Goal: Task Accomplishment & Management: Complete application form

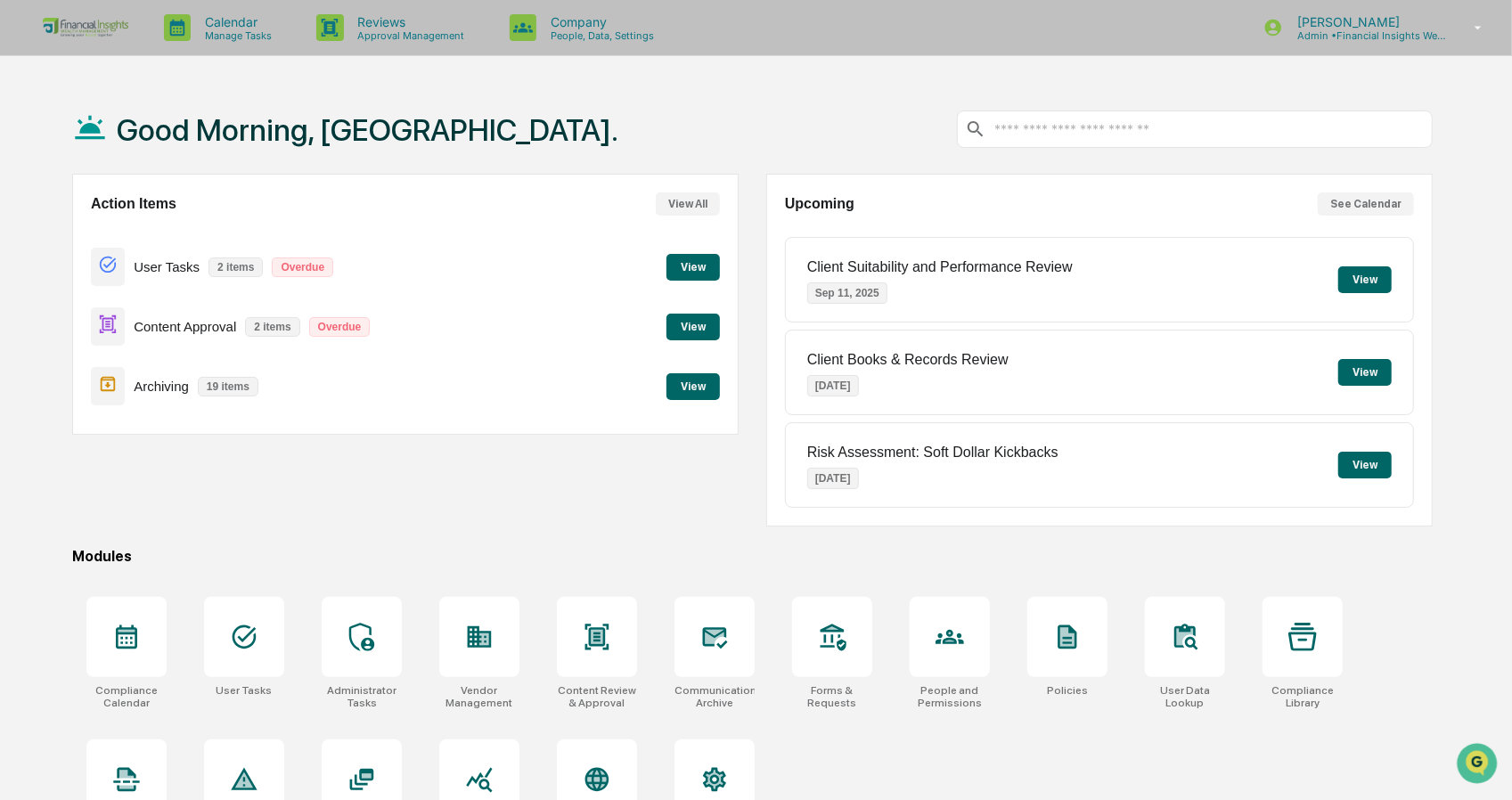
click at [702, 334] on button "View" at bounding box center [694, 327] width 54 height 27
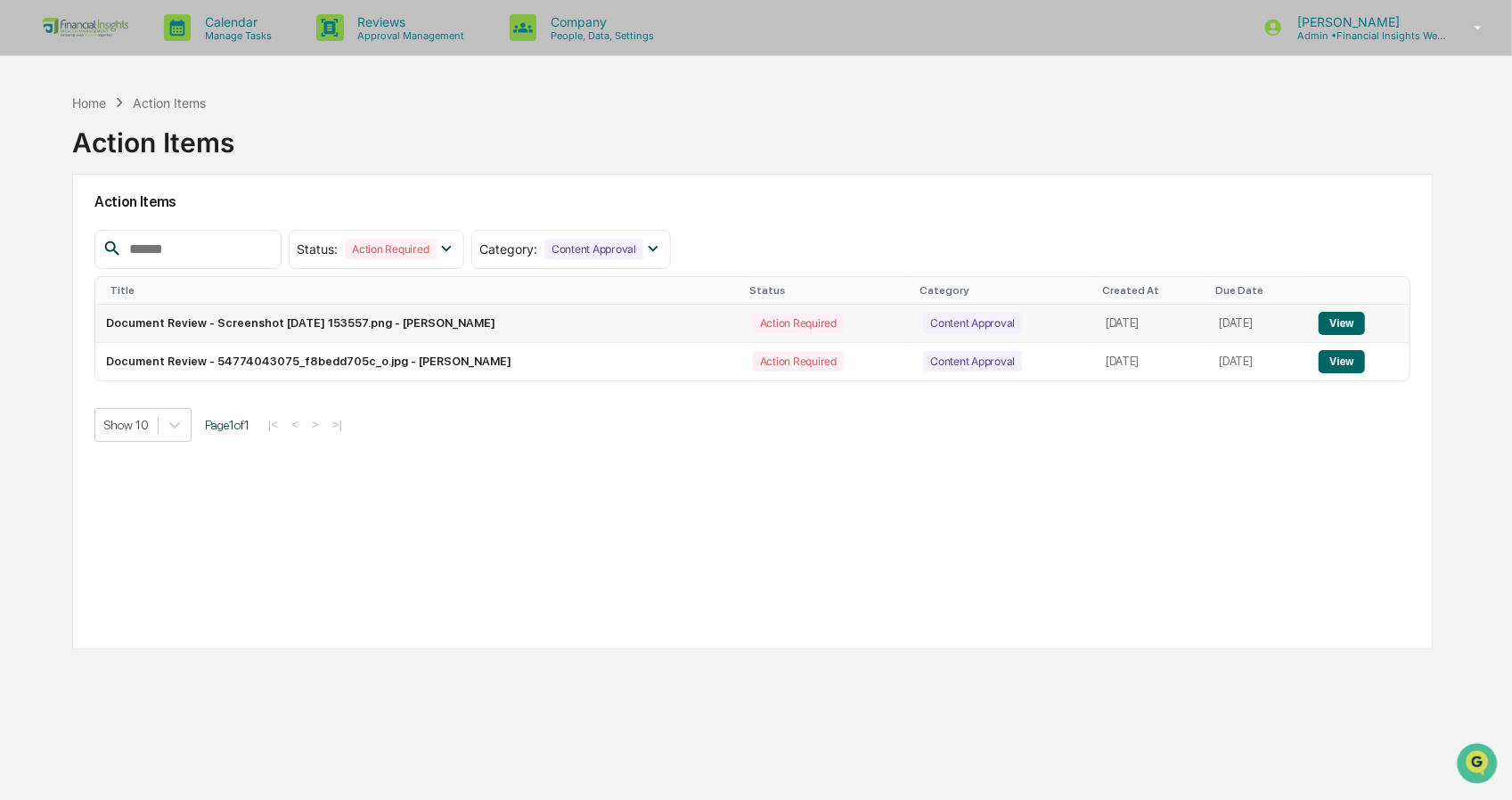
click at [1351, 328] on button "View" at bounding box center [1341, 323] width 45 height 23
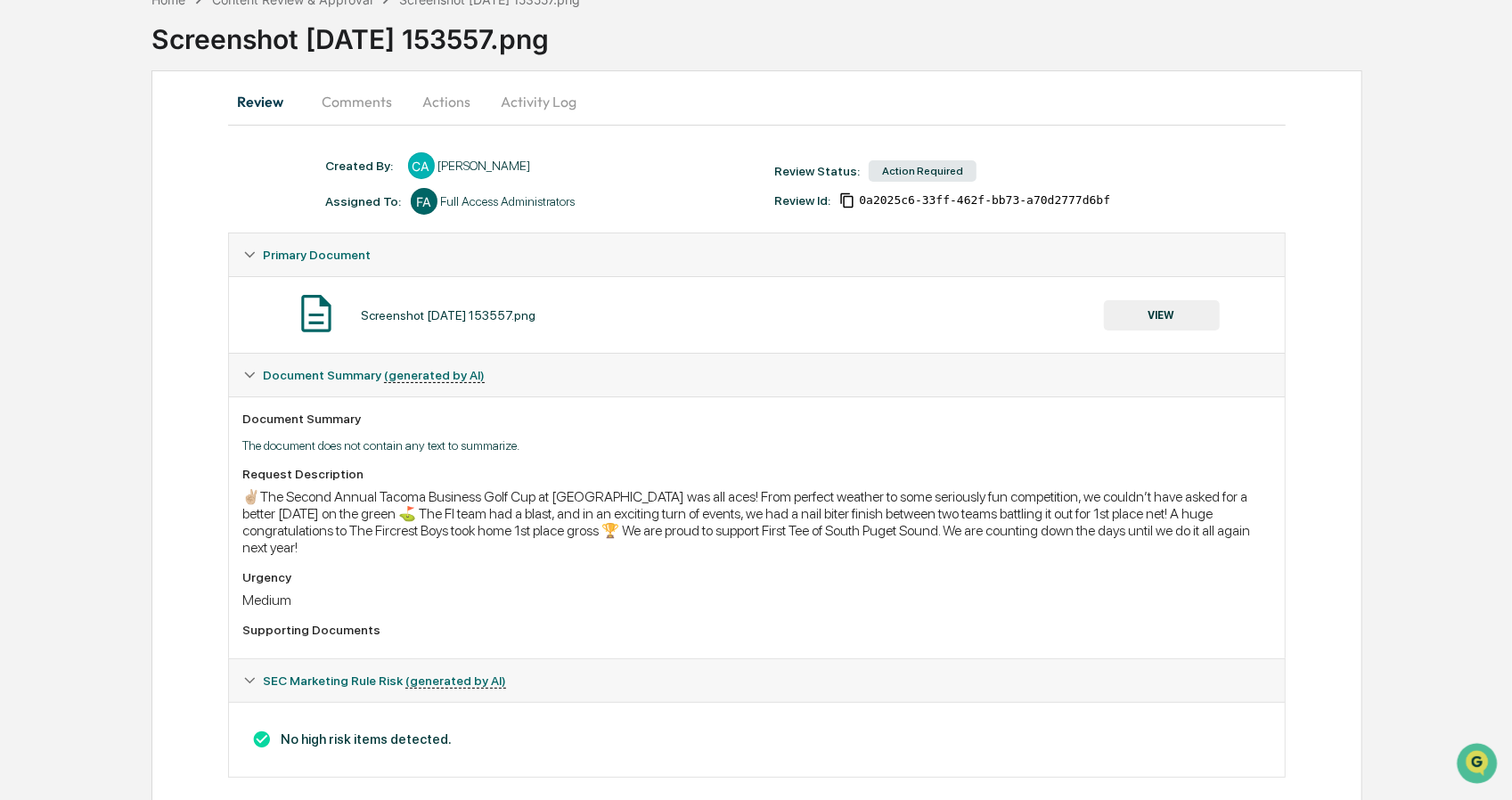
scroll to position [116, 0]
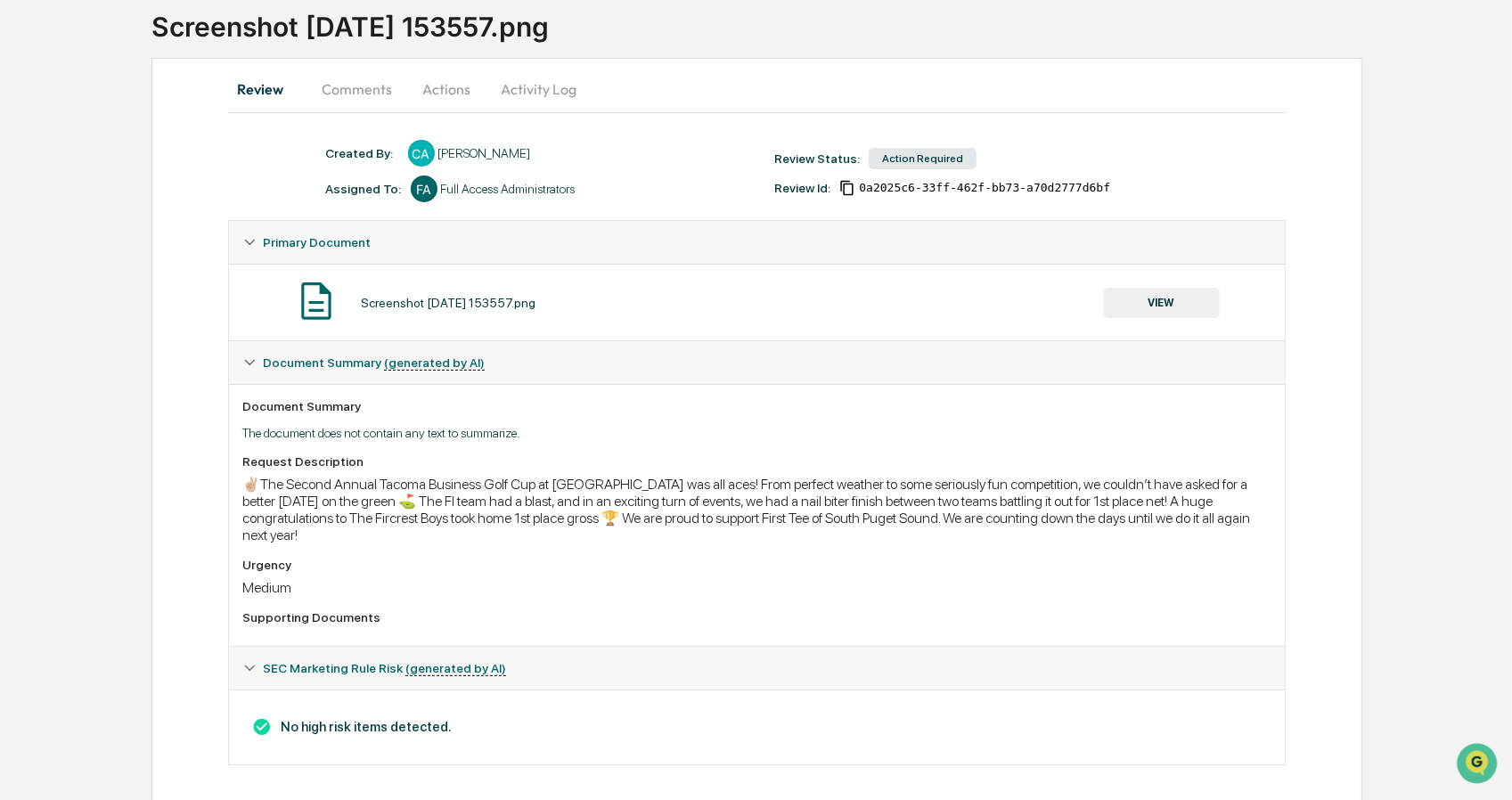
click at [562, 80] on button "Activity Log" at bounding box center [539, 89] width 104 height 42
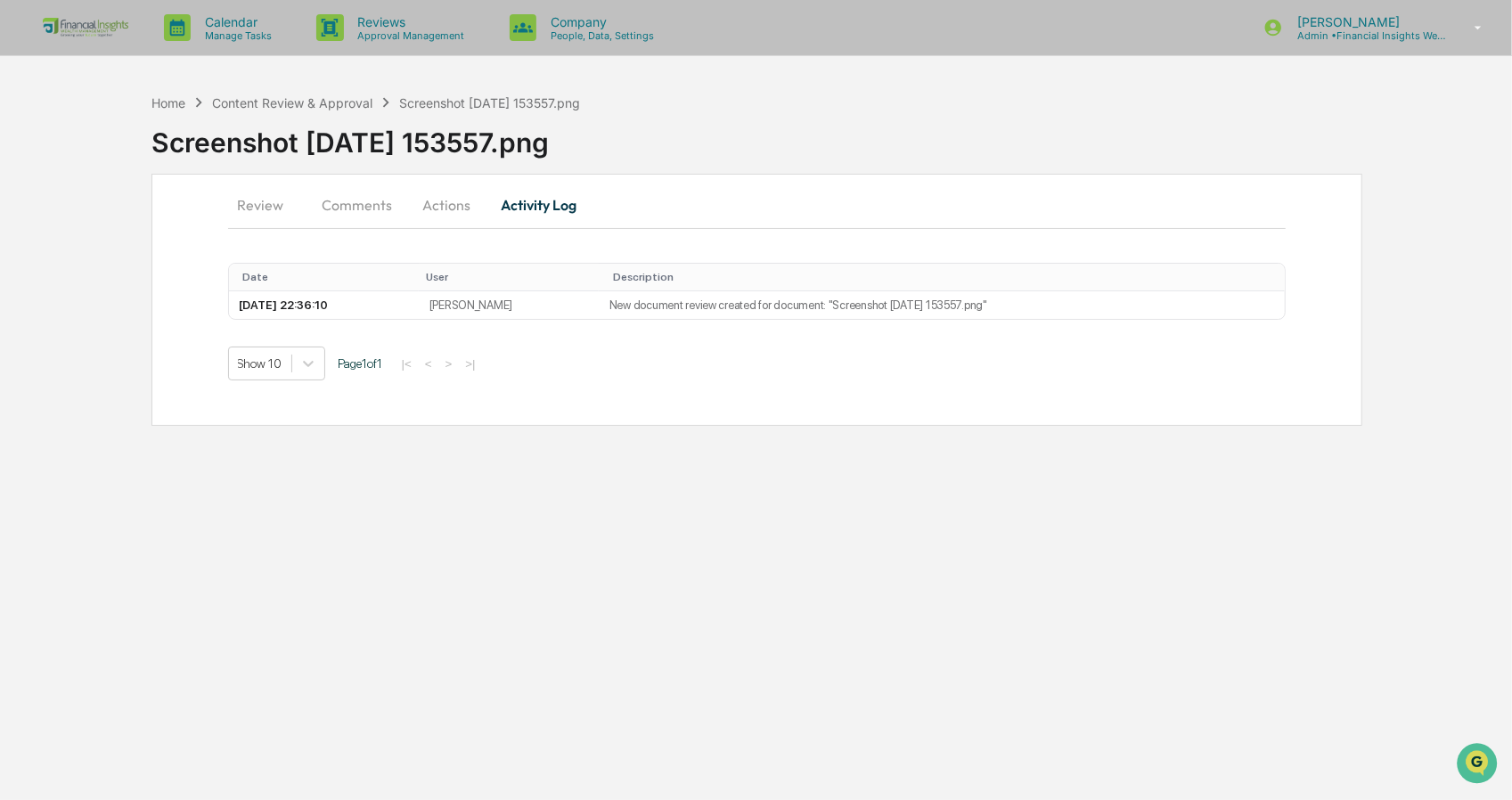
scroll to position [0, 0]
click at [431, 229] on div "Review Comments Actions Activity Log Date User Description [DATE] 22:36:10 [PER…" at bounding box center [761, 299] width 1219 height 252
click at [435, 222] on button "Actions" at bounding box center [447, 205] width 80 height 42
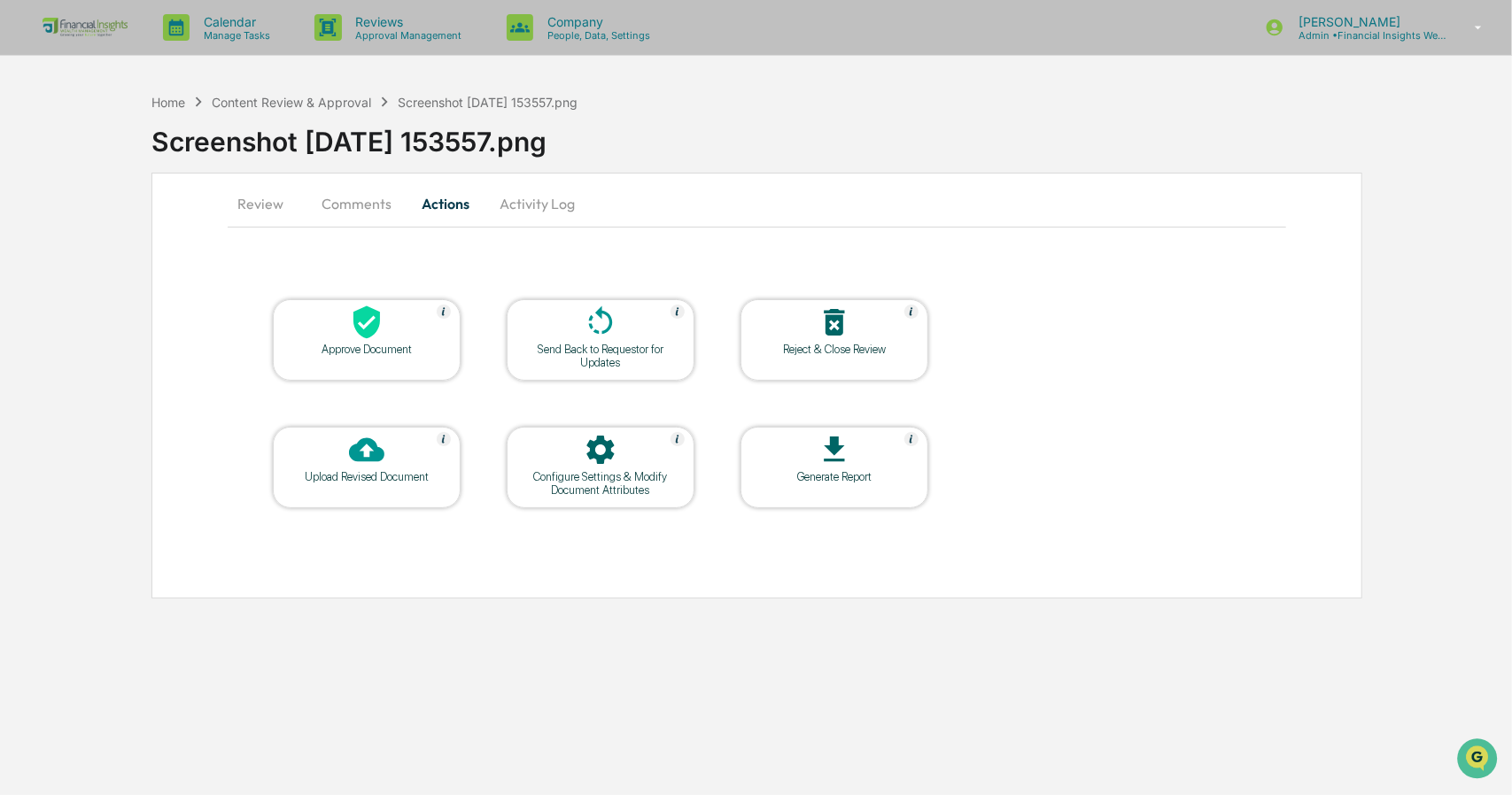
click at [445, 199] on button "Actions" at bounding box center [445, 204] width 80 height 42
click at [348, 370] on div "Approve Document" at bounding box center [367, 340] width 188 height 82
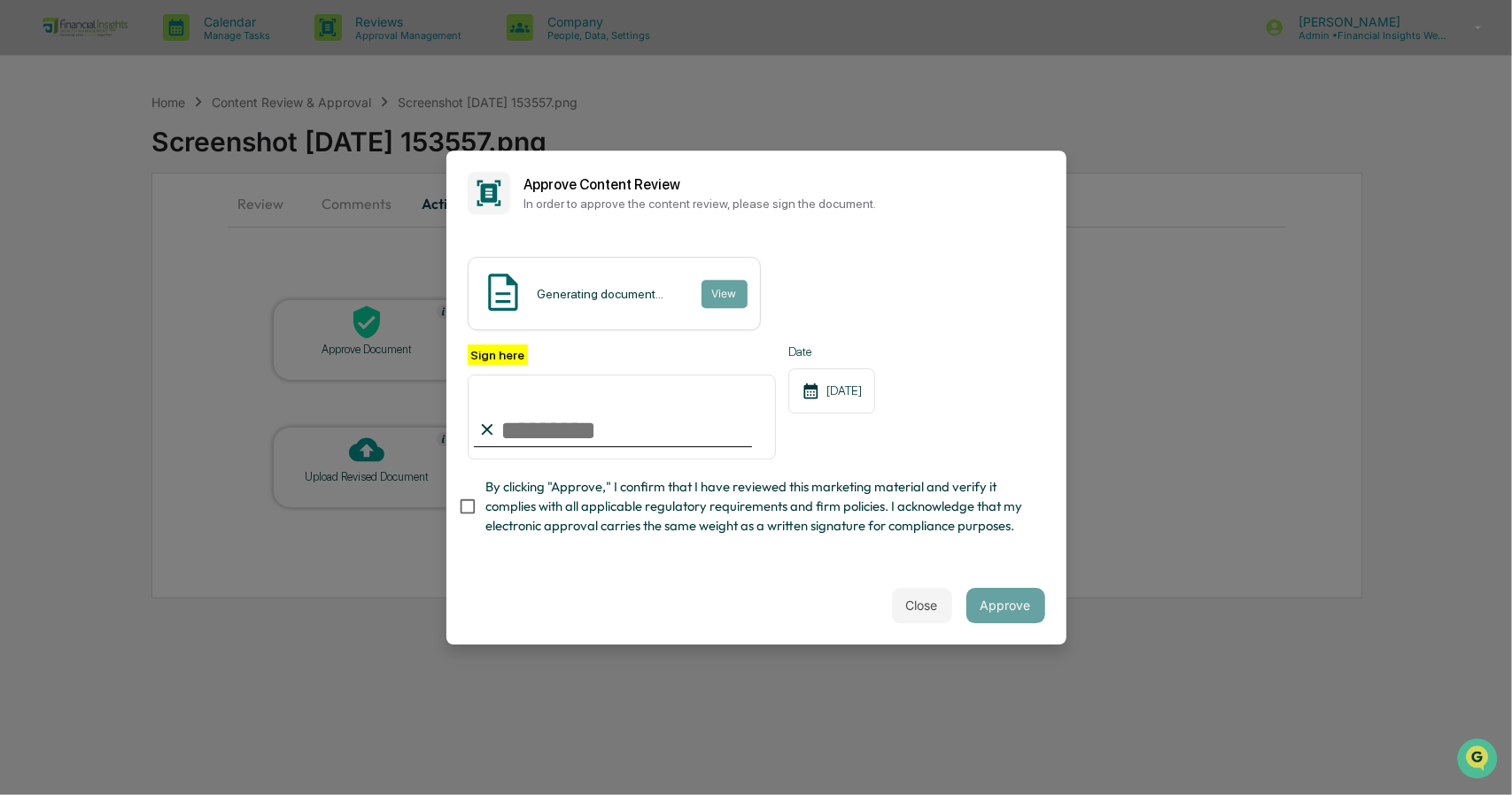
click at [654, 426] on input "Sign here" at bounding box center [622, 417] width 309 height 85
type input "**********"
click at [1011, 614] on button "Approve" at bounding box center [1006, 605] width 79 height 36
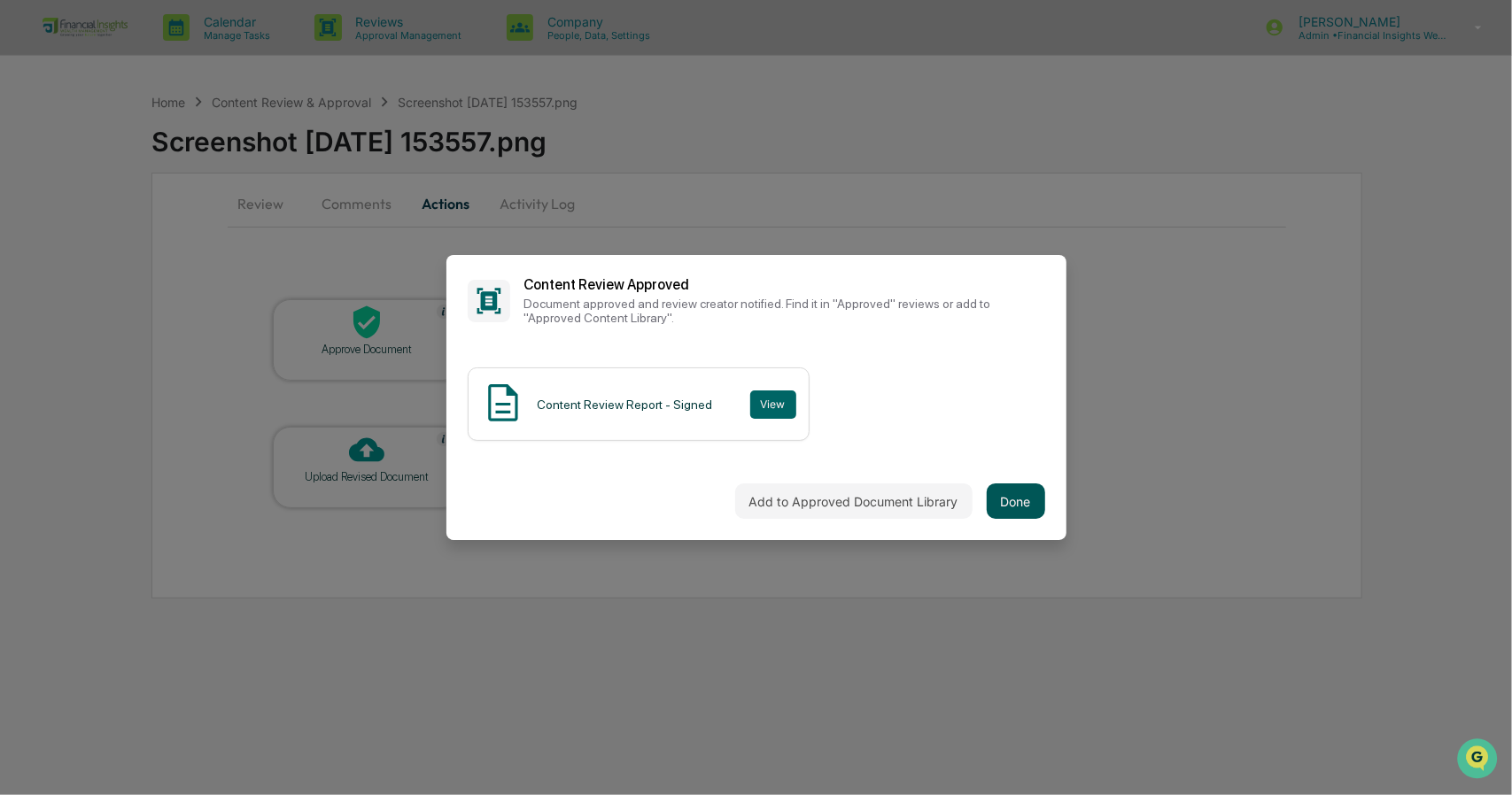
click at [1025, 508] on button "Done" at bounding box center [1016, 501] width 59 height 36
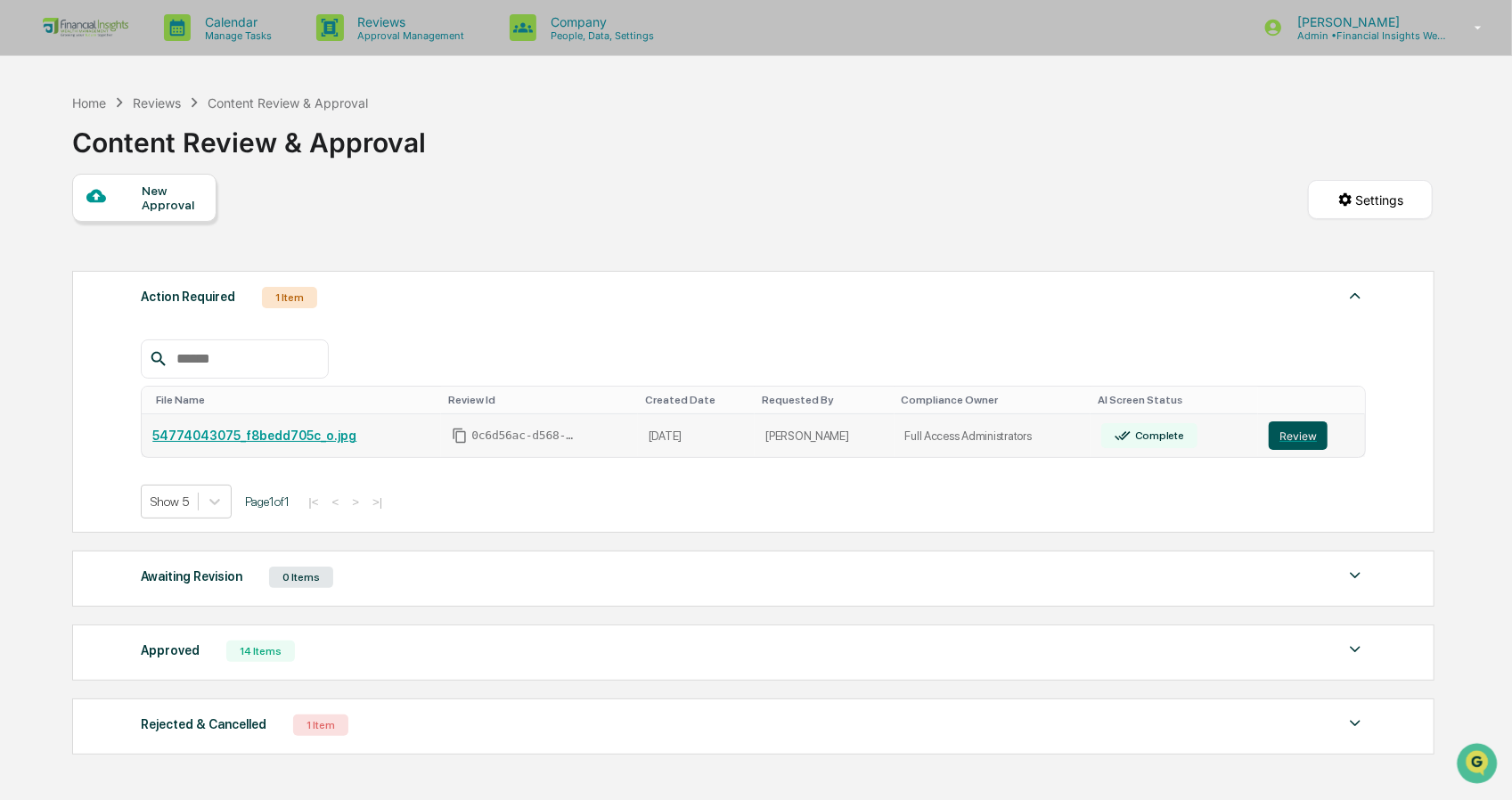
click at [1284, 432] on button "Review" at bounding box center [1299, 436] width 59 height 29
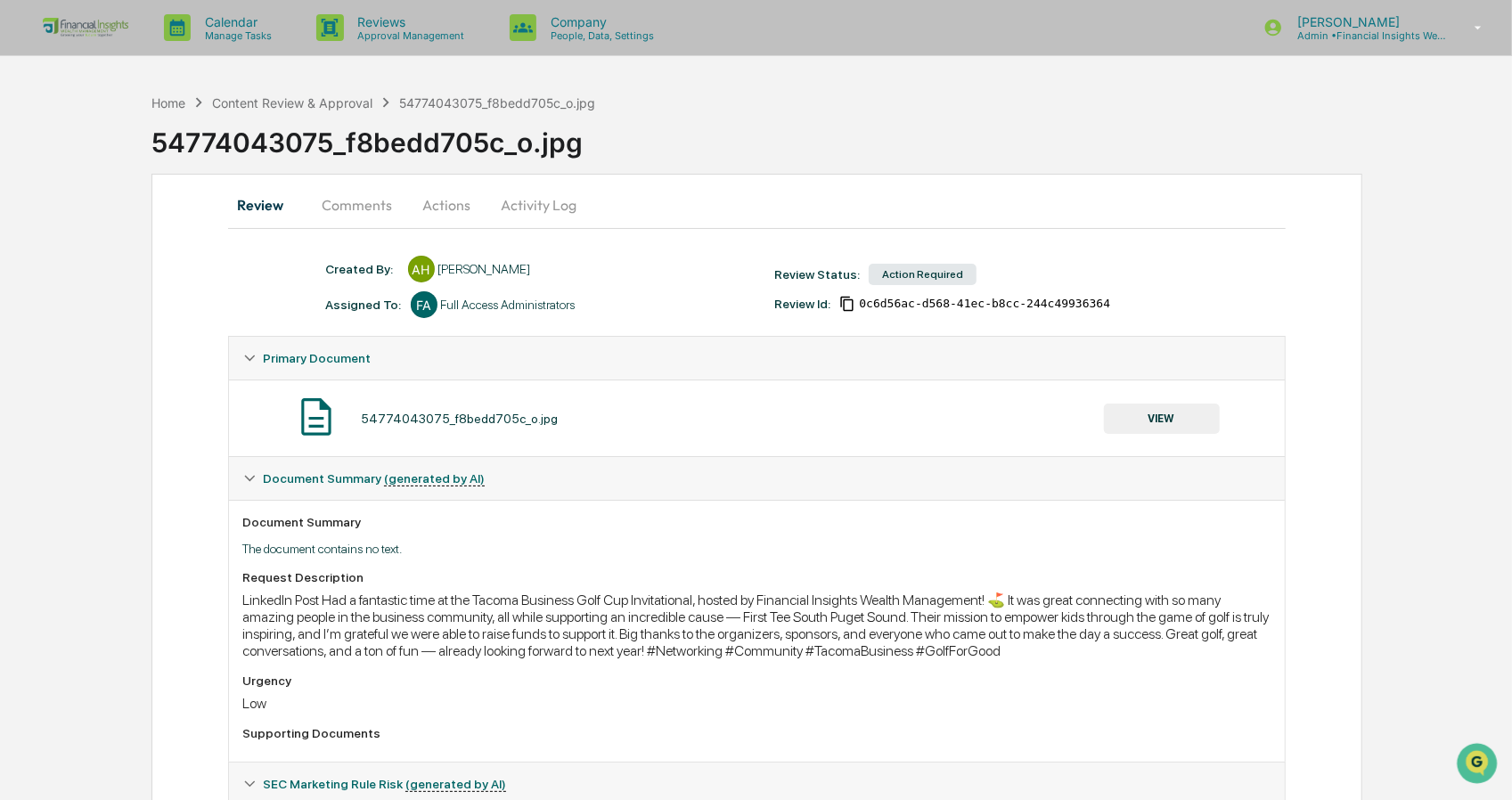
click at [1180, 417] on button "VIEW" at bounding box center [1162, 419] width 116 height 30
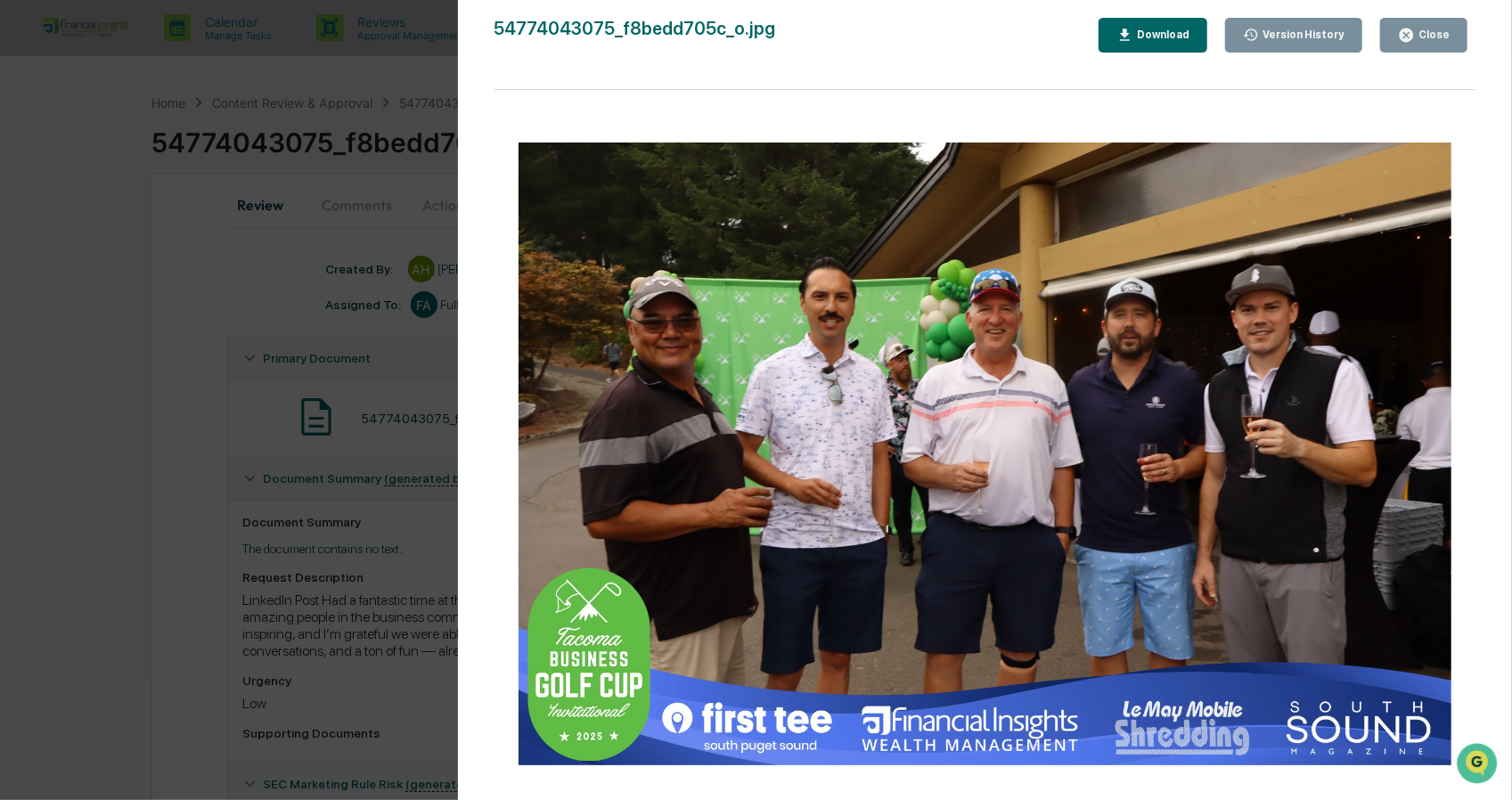
click at [1431, 36] on div "Close" at bounding box center [1433, 35] width 35 height 13
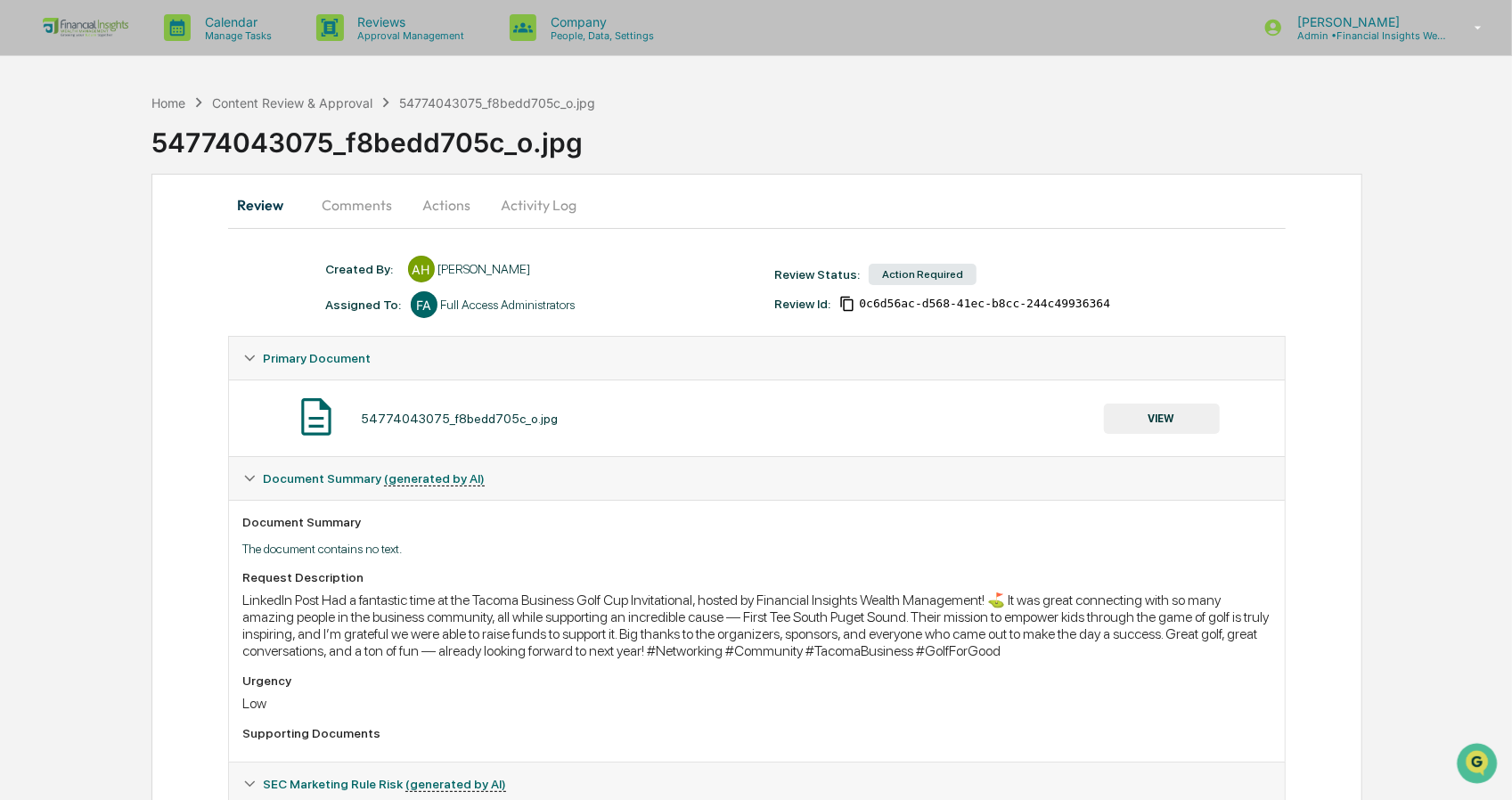
scroll to position [130, 0]
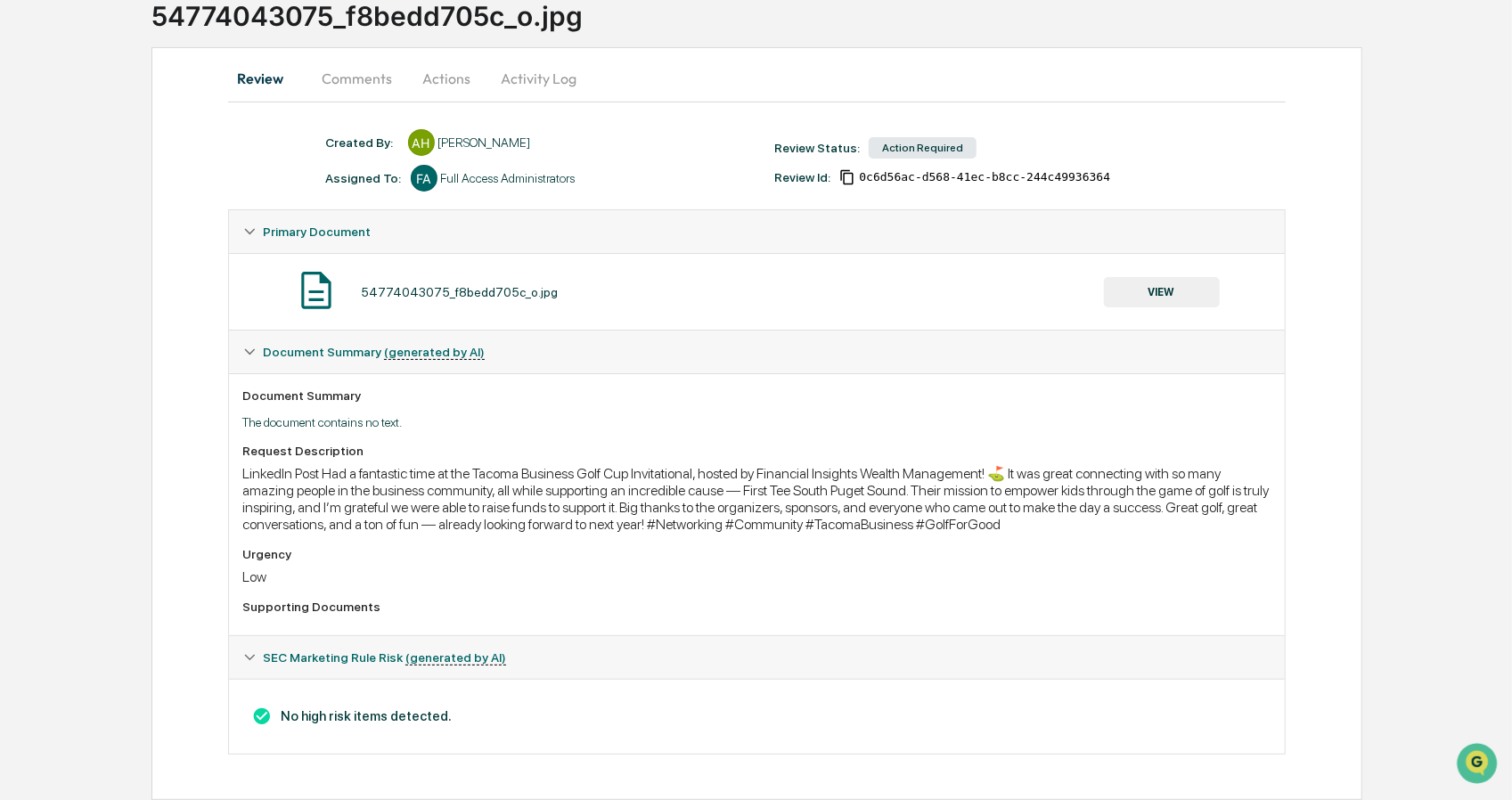
click at [522, 81] on button "Activity Log" at bounding box center [539, 78] width 104 height 42
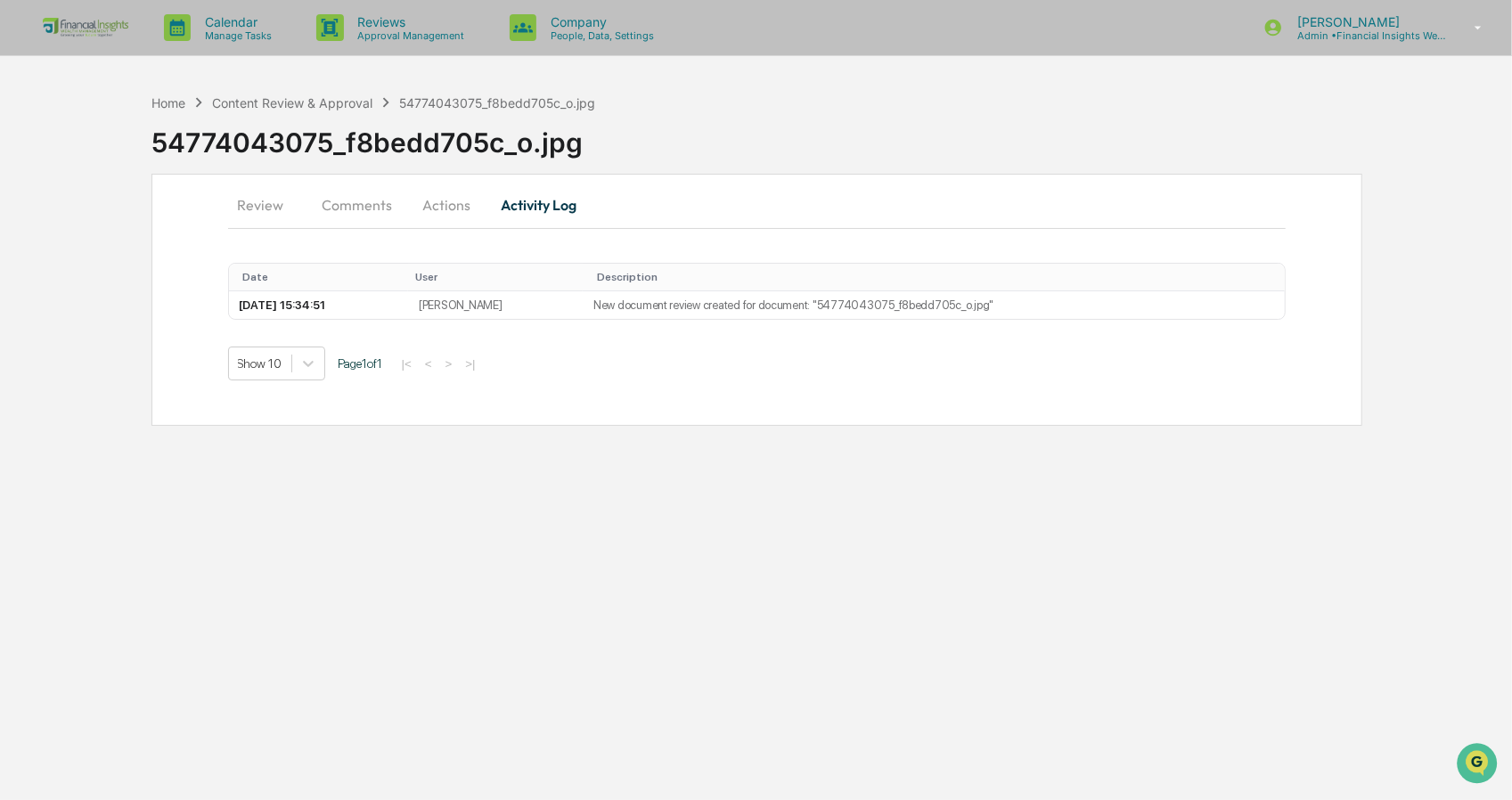
scroll to position [0, 0]
click at [442, 188] on button "Actions" at bounding box center [447, 205] width 80 height 42
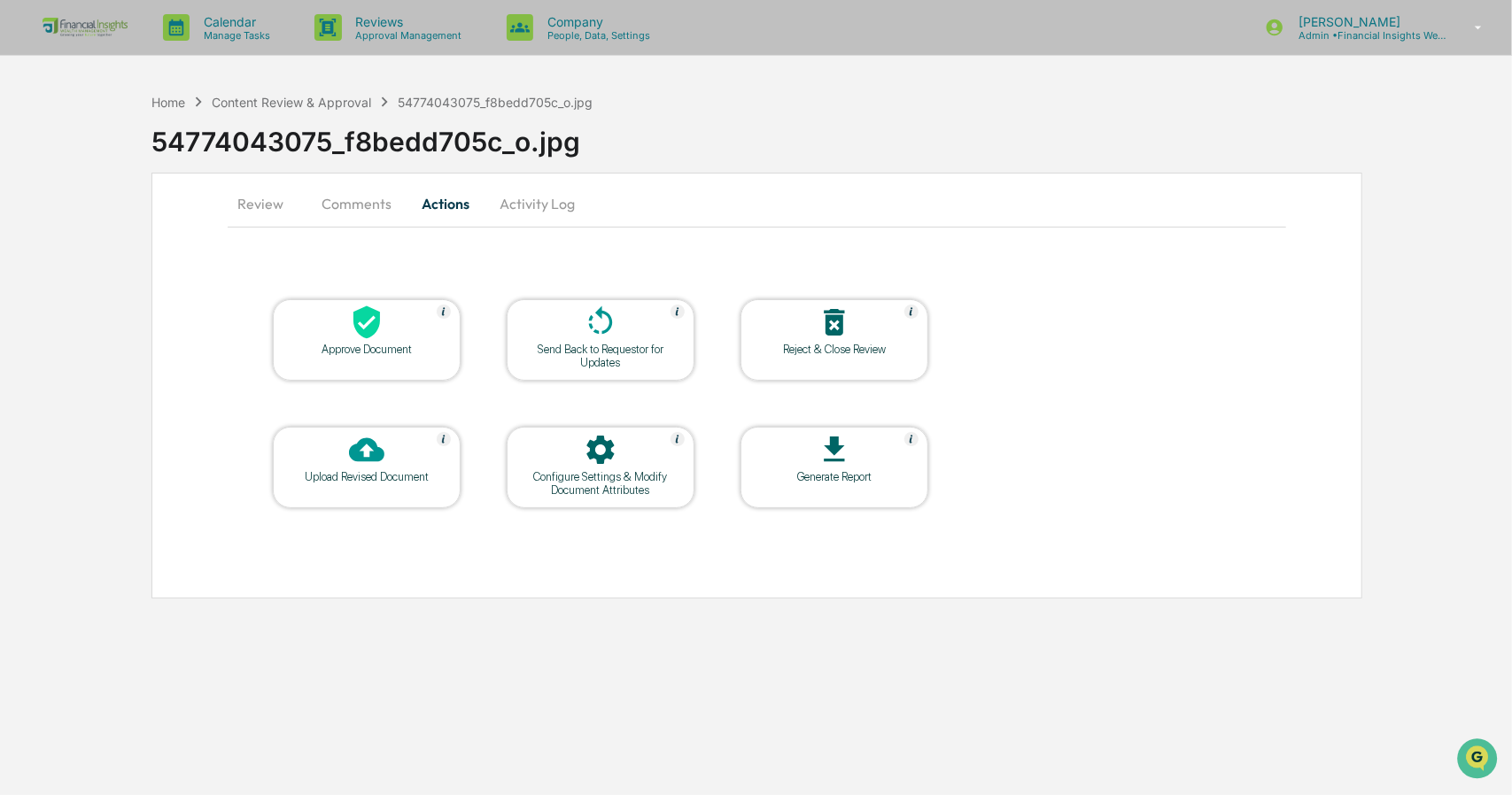
click at [388, 326] on div at bounding box center [366, 324] width 177 height 39
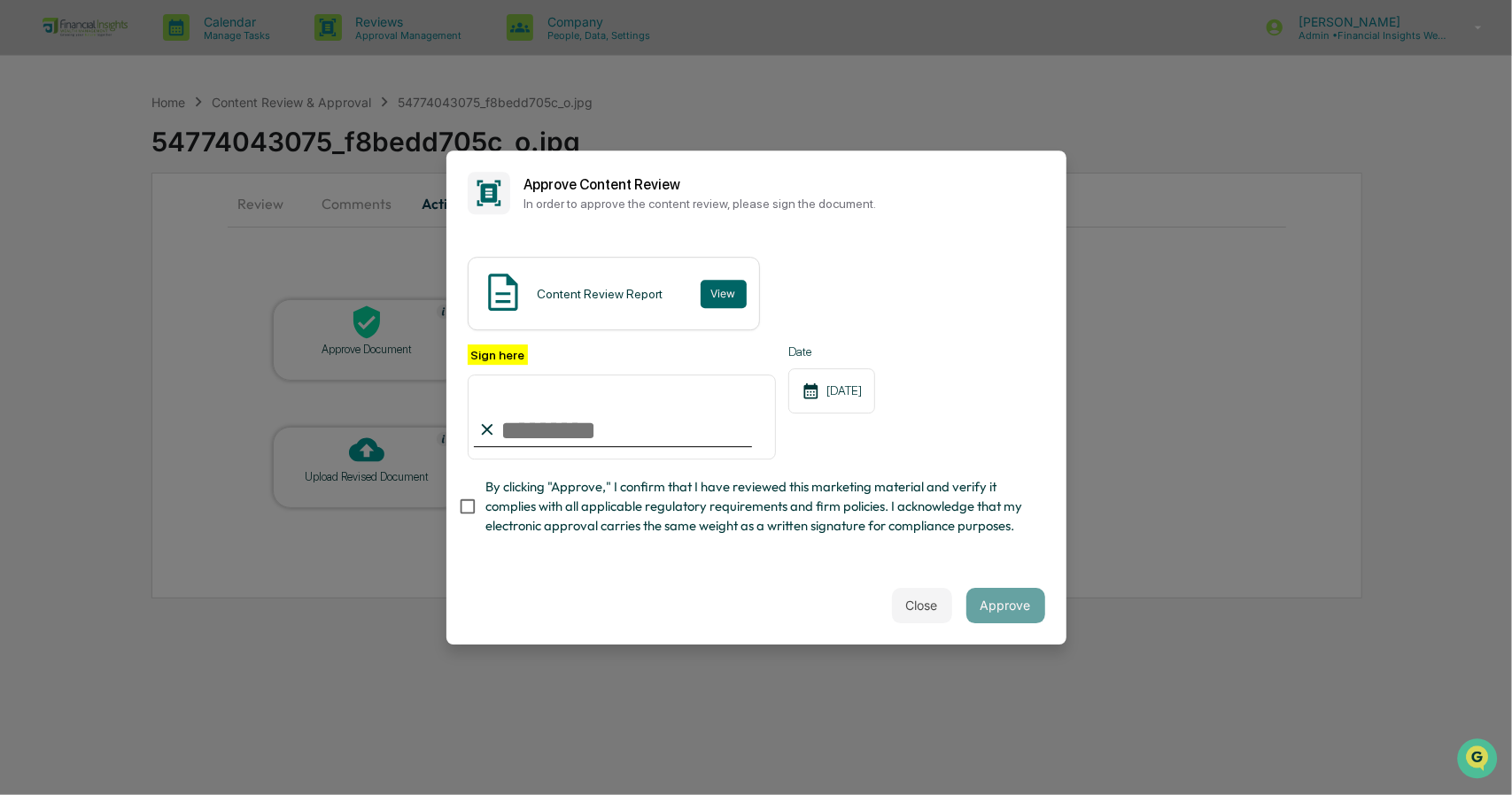
click at [540, 437] on input "Sign here" at bounding box center [622, 417] width 309 height 85
type input "**********"
click at [503, 497] on span "By clicking "Approve," I confirm that I have reviewed this marketing material a…" at bounding box center [757, 507] width 546 height 60
click at [1021, 605] on button "Approve" at bounding box center [1006, 605] width 79 height 36
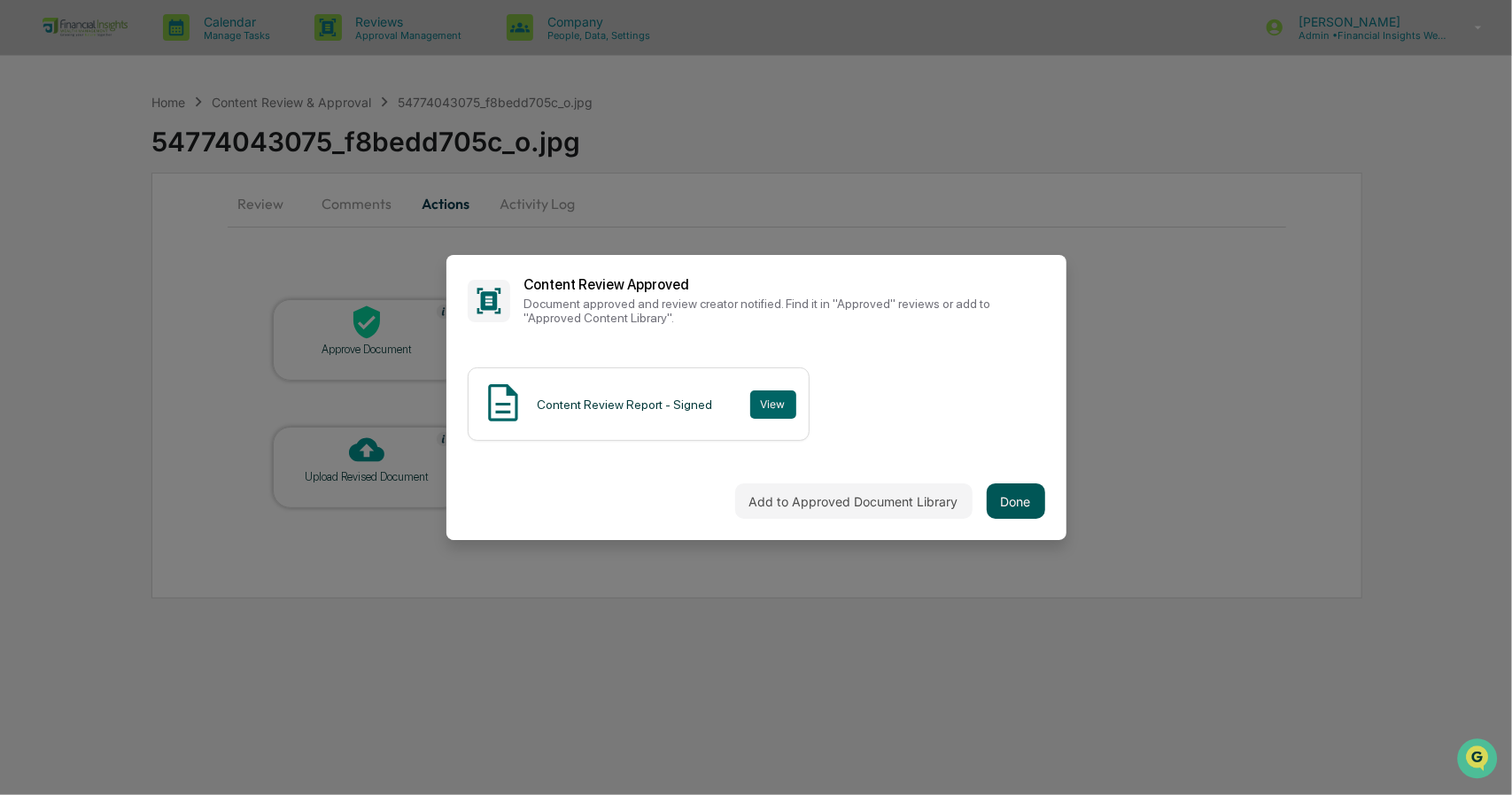
click at [1022, 510] on button "Done" at bounding box center [1016, 501] width 59 height 36
